Goal: Task Accomplishment & Management: Complete application form

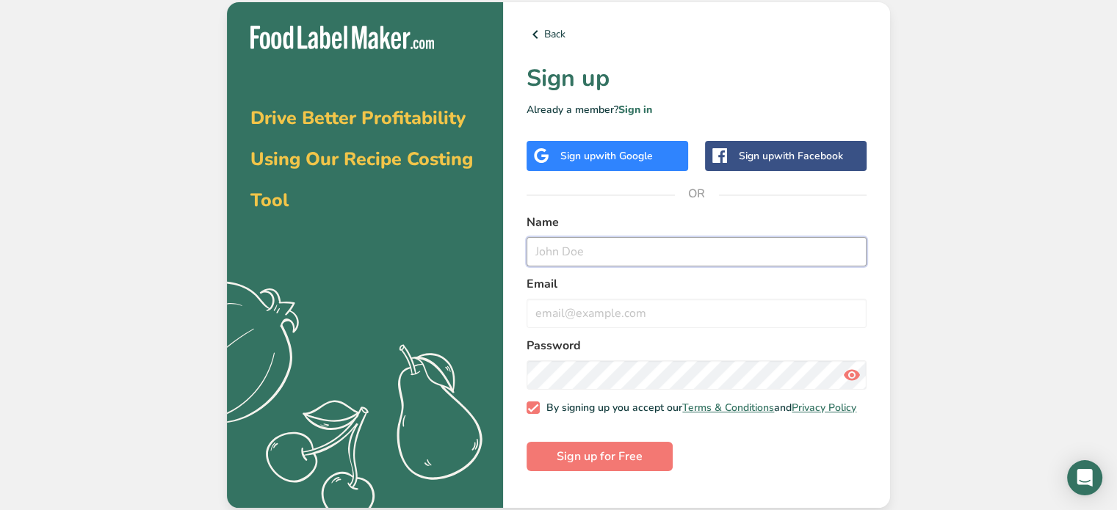
click at [645, 250] on input "text" at bounding box center [696, 251] width 340 height 29
click at [642, 159] on span "with Google" at bounding box center [623, 156] width 57 height 14
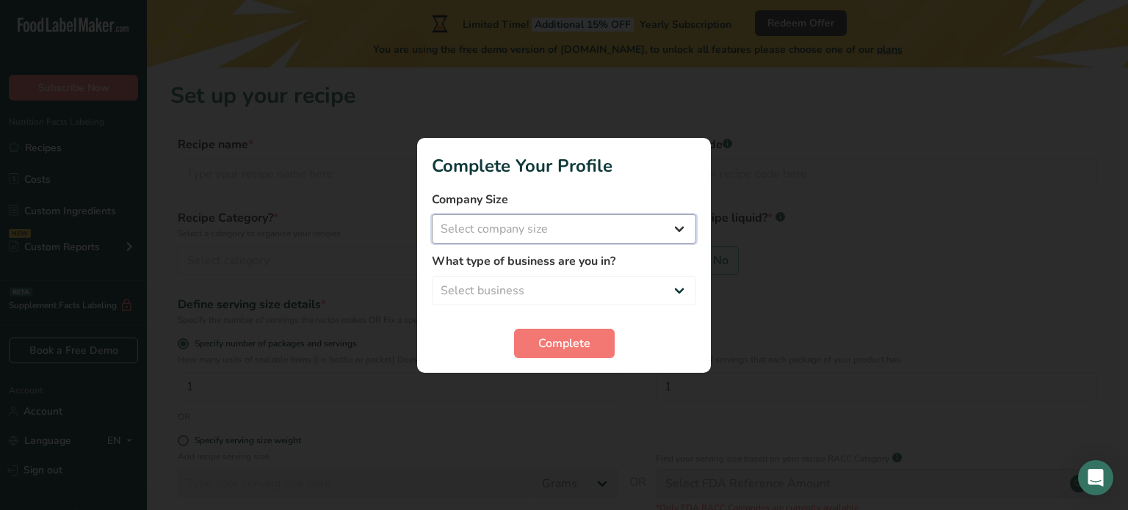
click at [680, 228] on select "Select company size Fewer than 10 Employees 10 to 50 Employees 51 to 500 Employ…" at bounding box center [564, 228] width 264 height 29
select select "1"
click at [432, 214] on select "Select company size Fewer than 10 Employees 10 to 50 Employees 51 to 500 Employ…" at bounding box center [564, 228] width 264 height 29
click at [596, 285] on select "Select business Packaged Food Manufacturer Restaurant & Cafe Bakery Meal Plans …" at bounding box center [564, 290] width 264 height 29
select select "8"
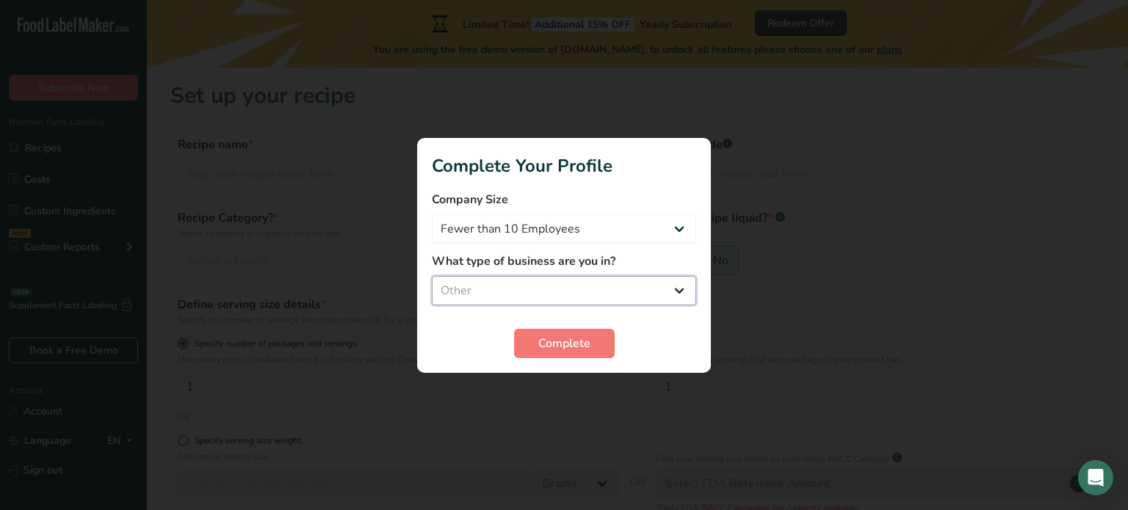
click at [432, 276] on select "Select business Packaged Food Manufacturer Restaurant & Cafe Bakery Meal Plans …" at bounding box center [564, 290] width 264 height 29
click at [579, 346] on span "Complete" at bounding box center [564, 344] width 52 height 18
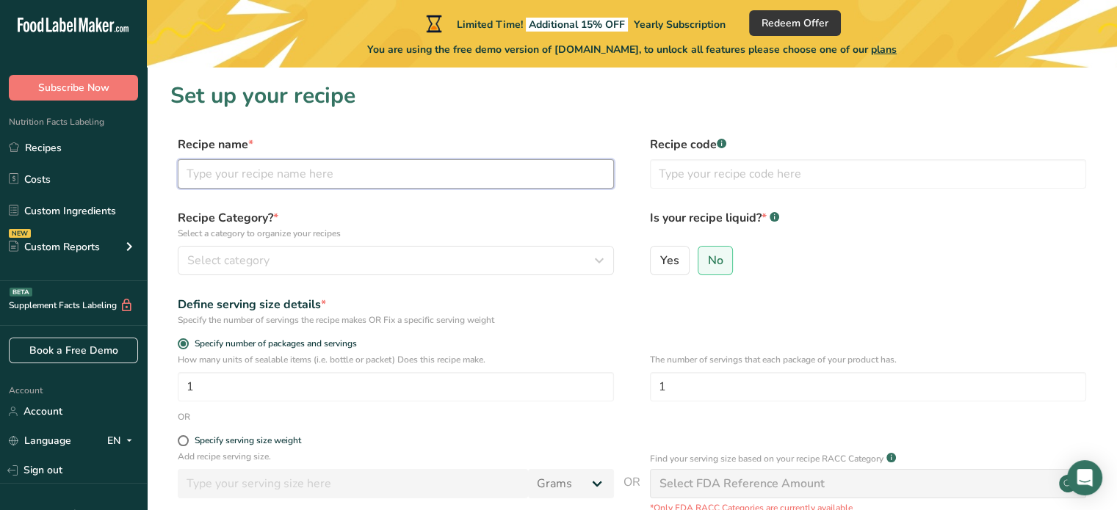
click at [308, 173] on input "text" at bounding box center [396, 173] width 436 height 29
type input "potato"
click at [429, 261] on div "Select category" at bounding box center [391, 261] width 408 height 18
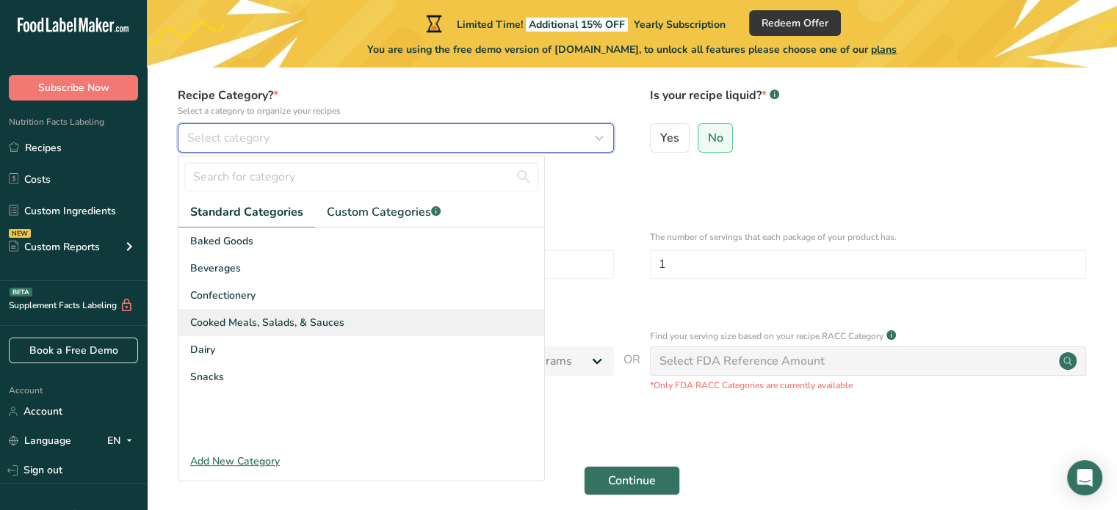
scroll to position [147, 0]
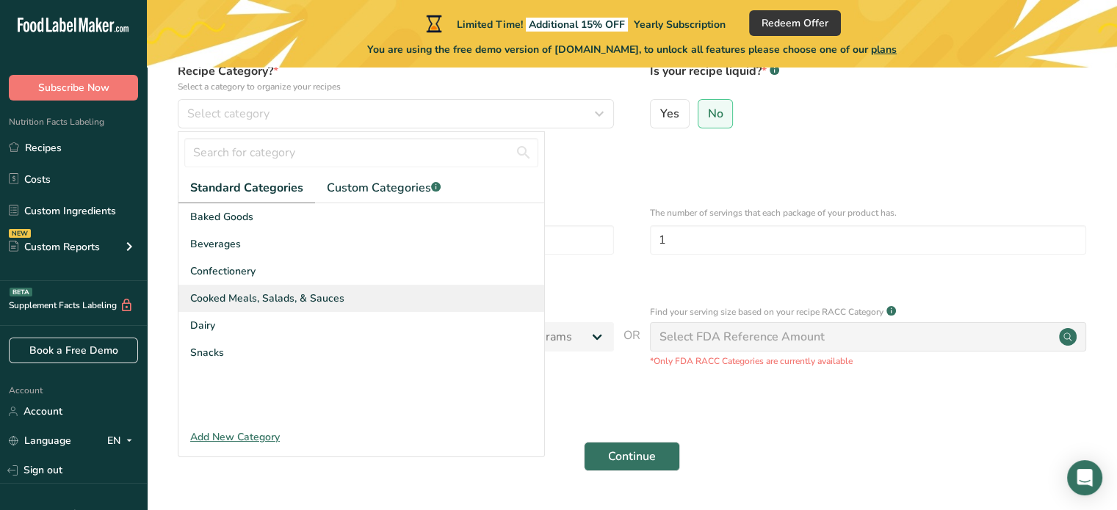
click at [383, 298] on div "Cooked Meals, Salads, & Sauces" at bounding box center [361, 298] width 366 height 27
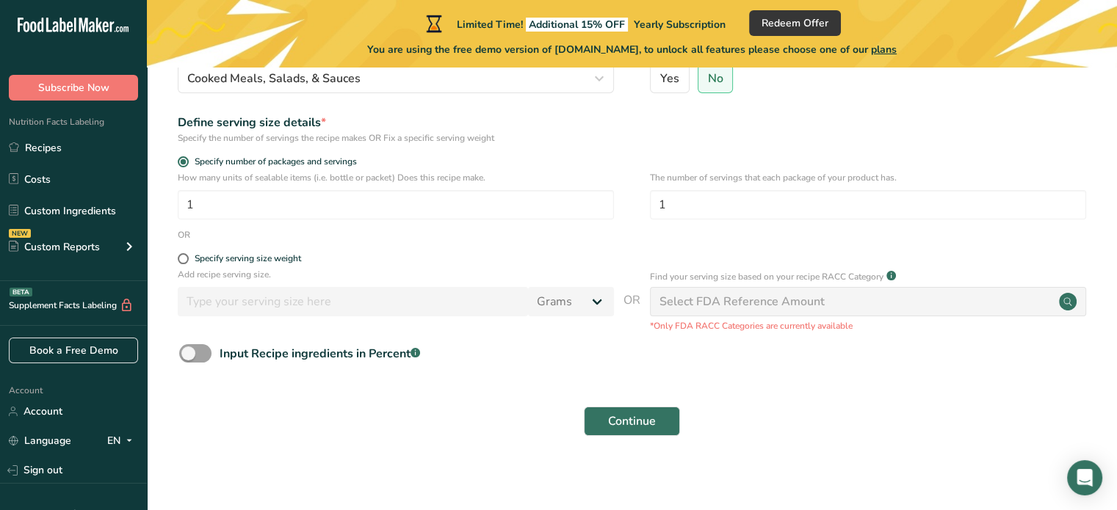
scroll to position [187, 0]
